Goal: Find specific page/section: Find specific page/section

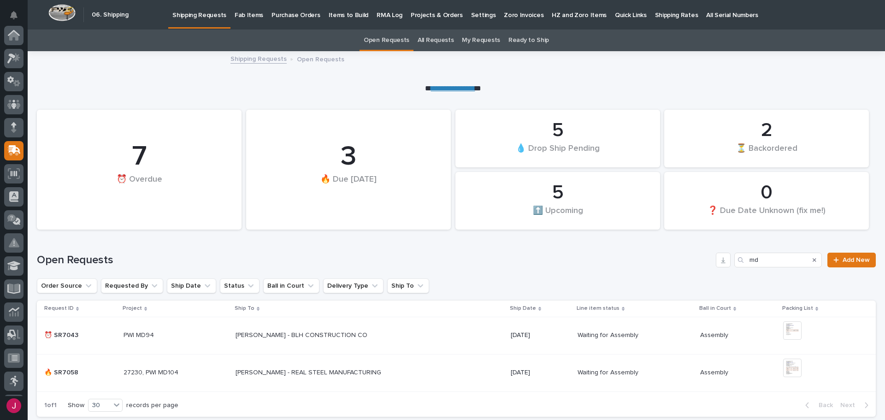
scroll to position [115, 0]
click at [212, 17] on p "Shipping Requests" at bounding box center [199, 9] width 54 height 19
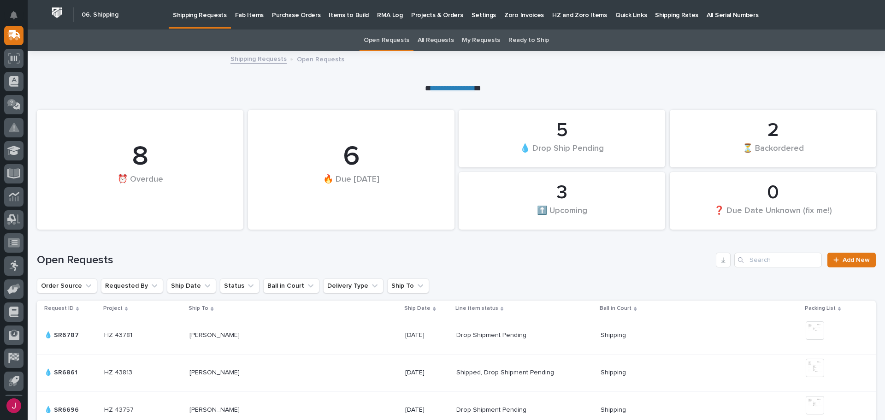
click at [740, 260] on div "Search" at bounding box center [741, 260] width 15 height 15
click at [745, 259] on input "Search" at bounding box center [778, 260] width 88 height 15
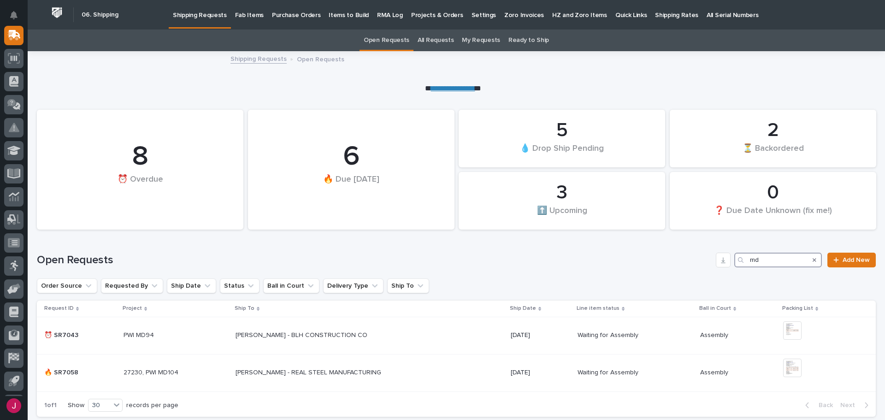
type input "m"
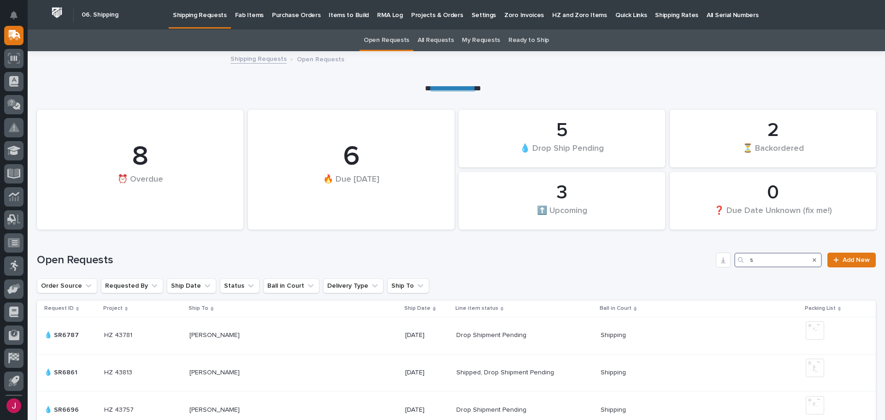
type input "sd"
